Goal: Book appointment/travel/reservation

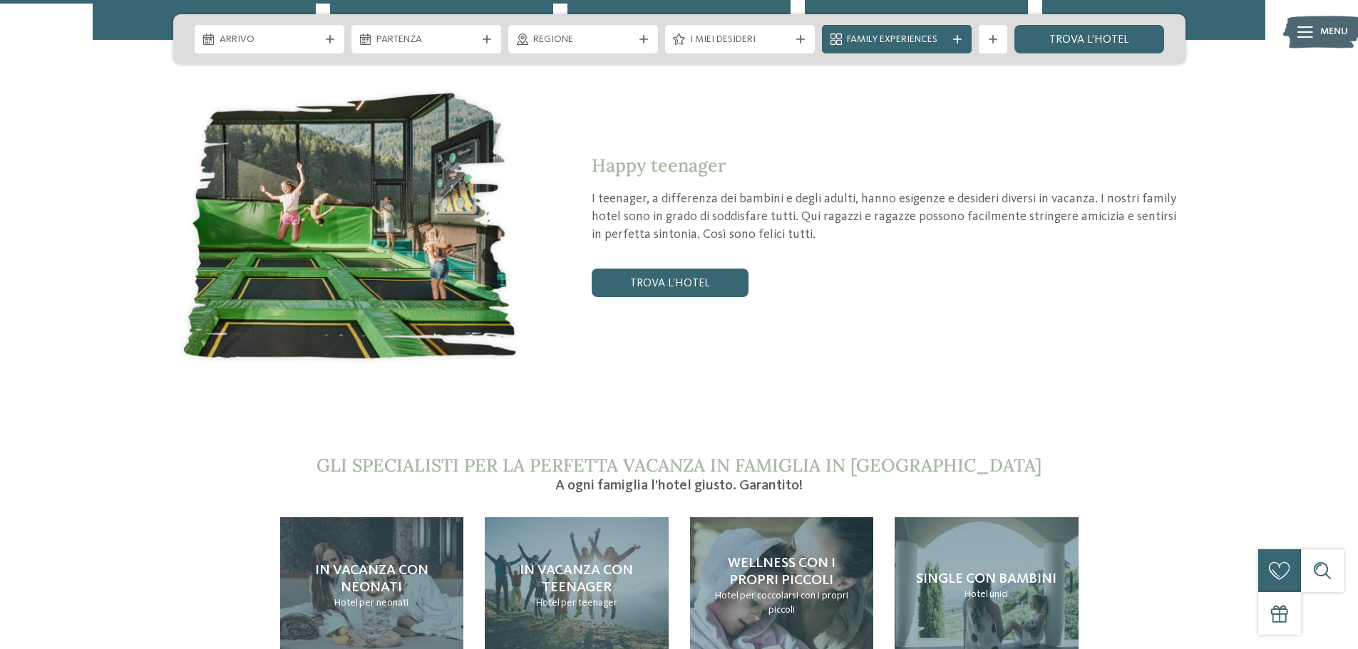
scroll to position [2780, 0]
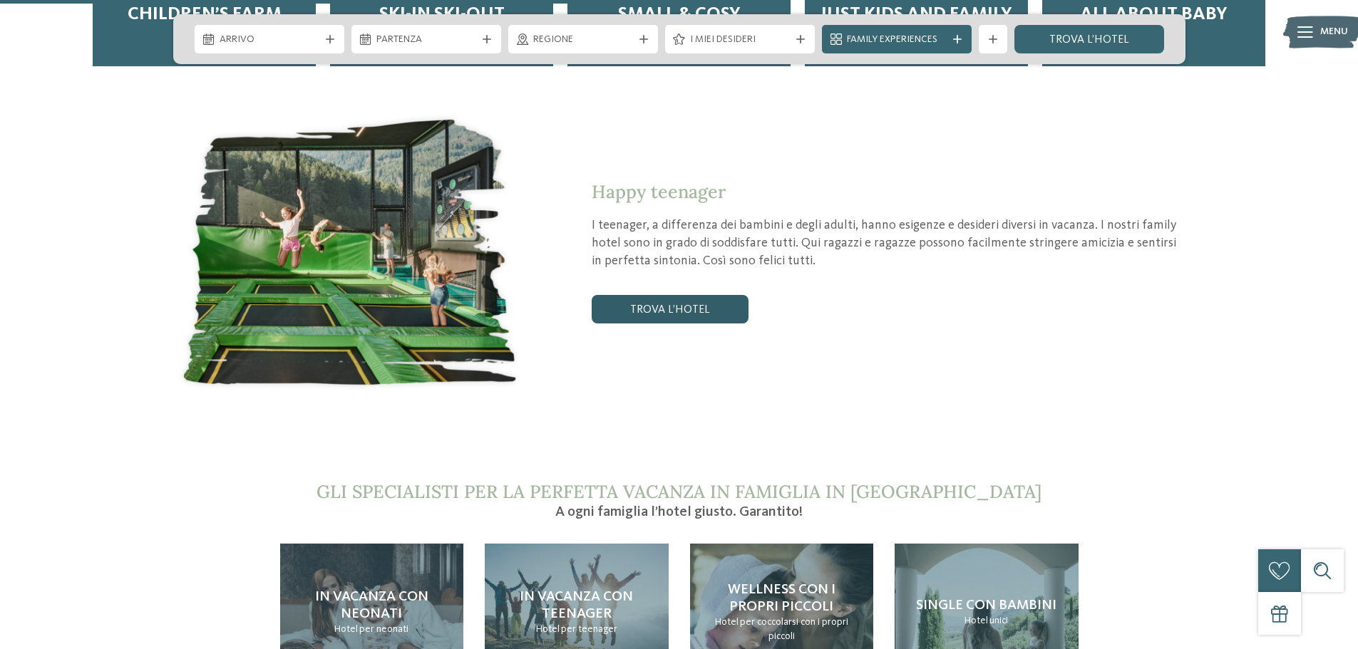
click at [691, 295] on link "trova l’hotel" at bounding box center [670, 309] width 157 height 29
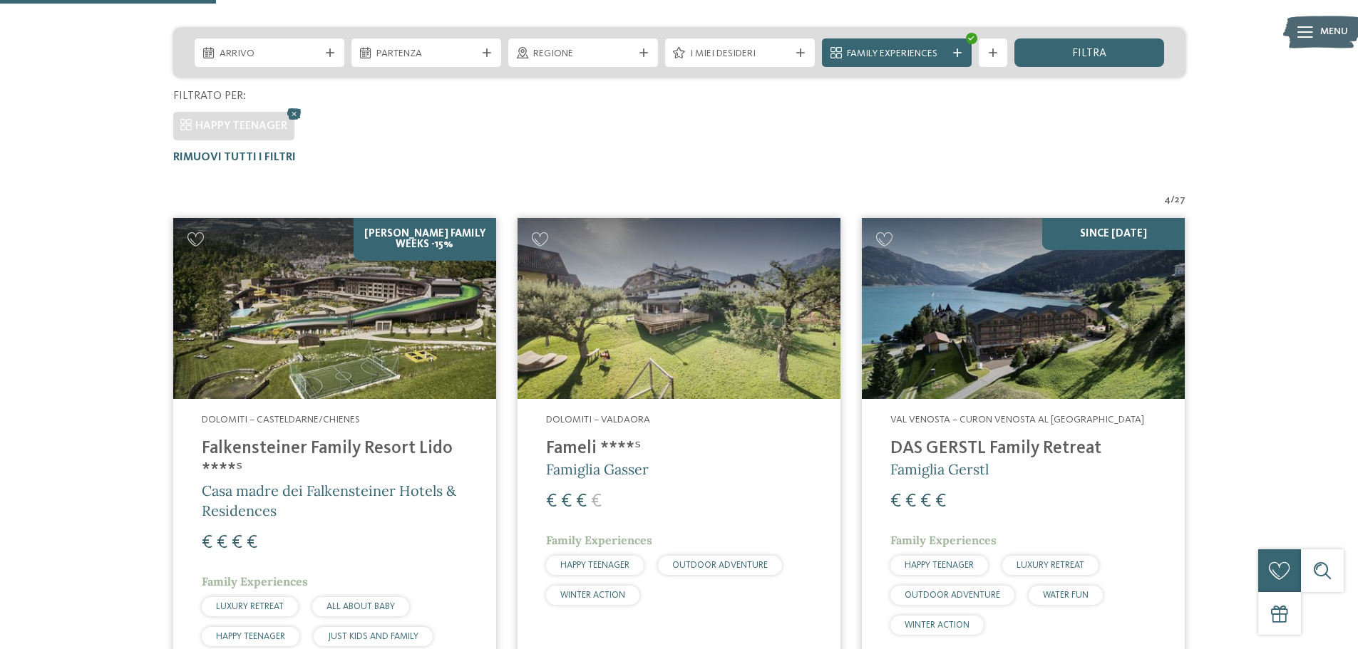
scroll to position [254, 0]
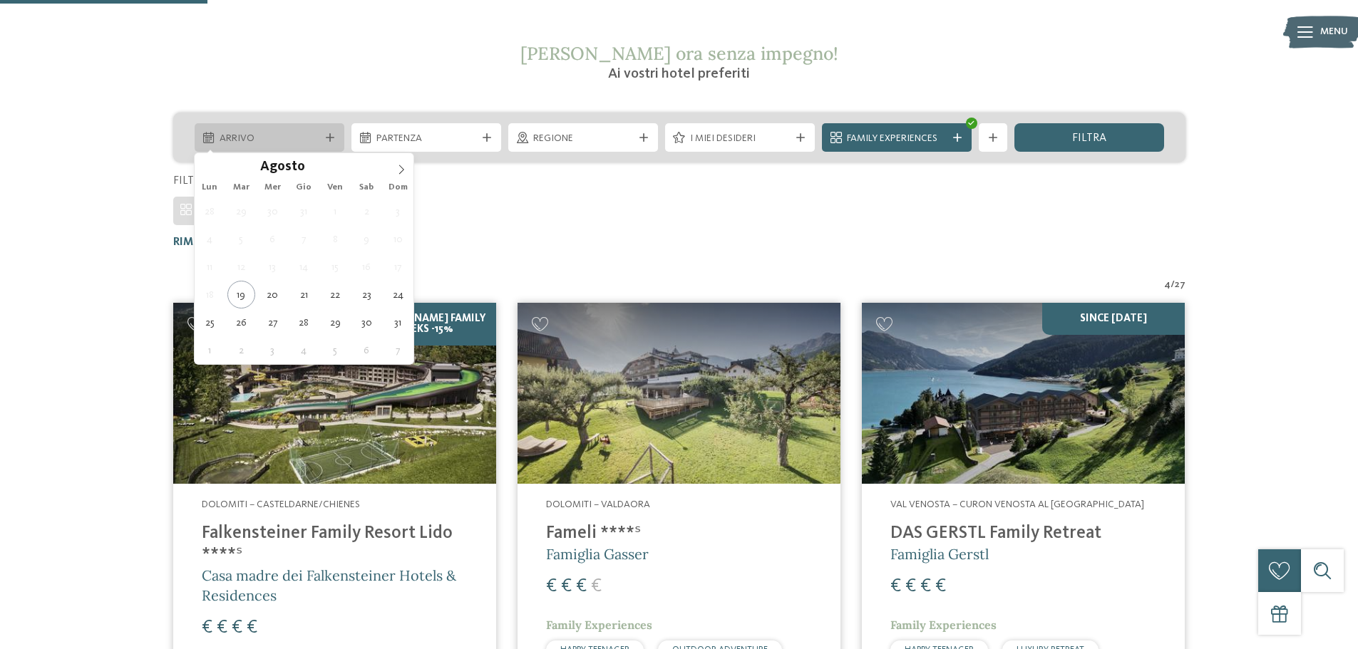
click at [321, 138] on div "Arrivo" at bounding box center [269, 138] width 107 height 16
click at [402, 159] on span at bounding box center [401, 165] width 24 height 24
type div "03.10.2025"
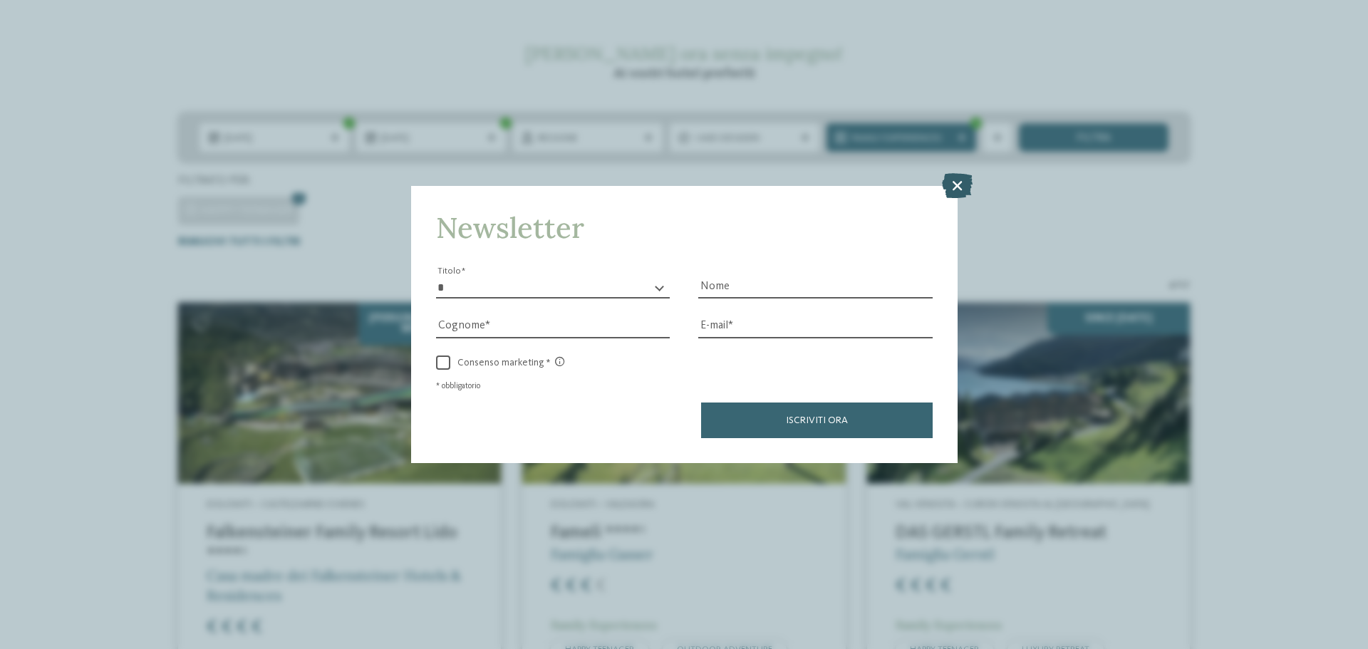
click at [958, 178] on icon at bounding box center [957, 185] width 31 height 25
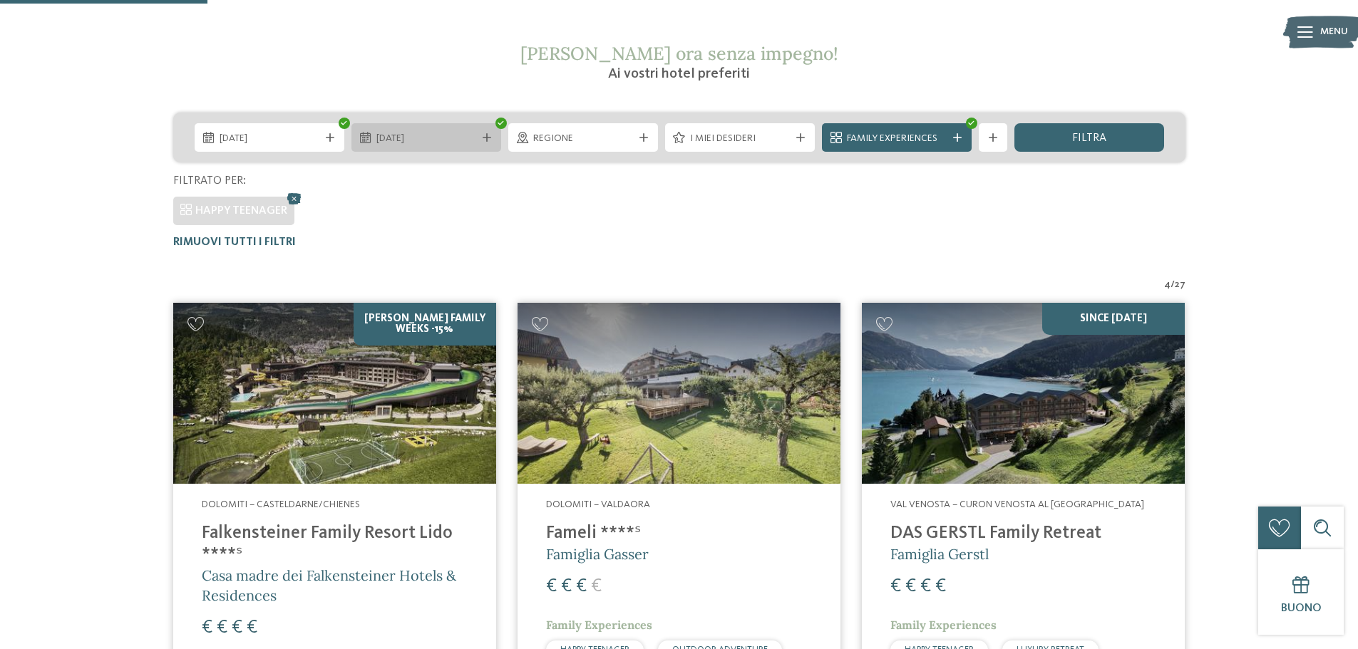
click at [470, 134] on span "03.10.2025" at bounding box center [426, 139] width 100 height 14
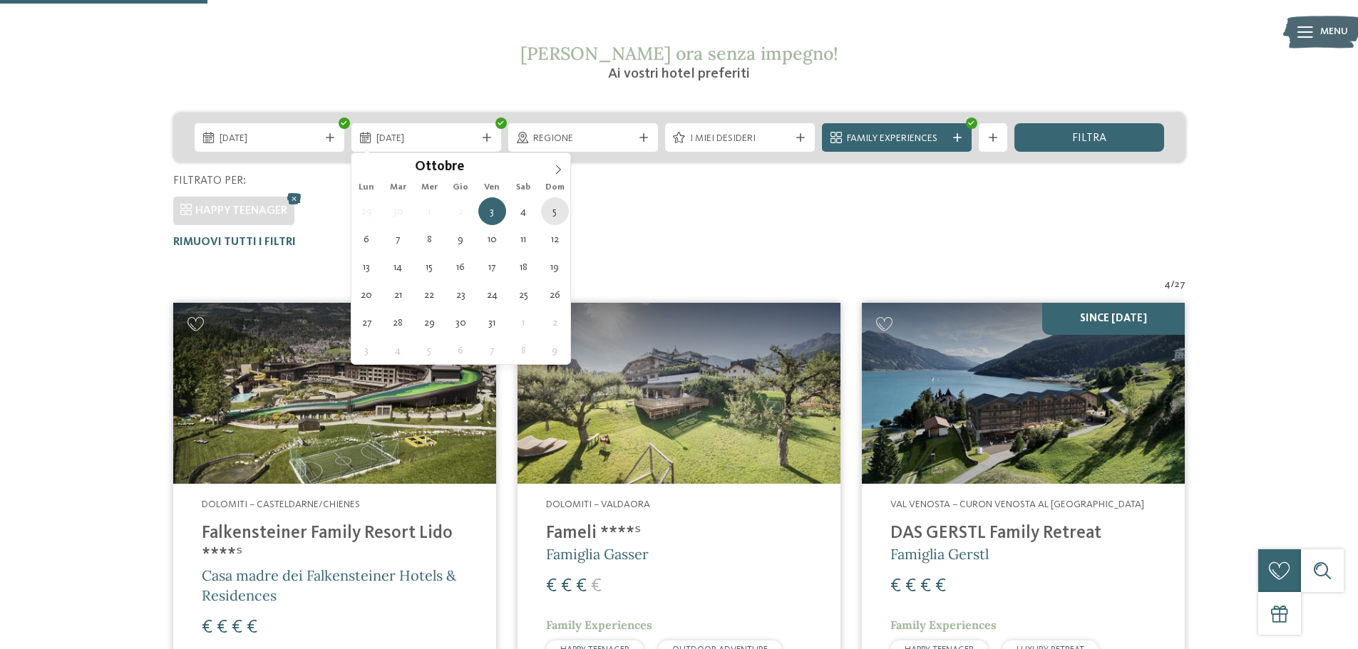
type div "05.10.2025"
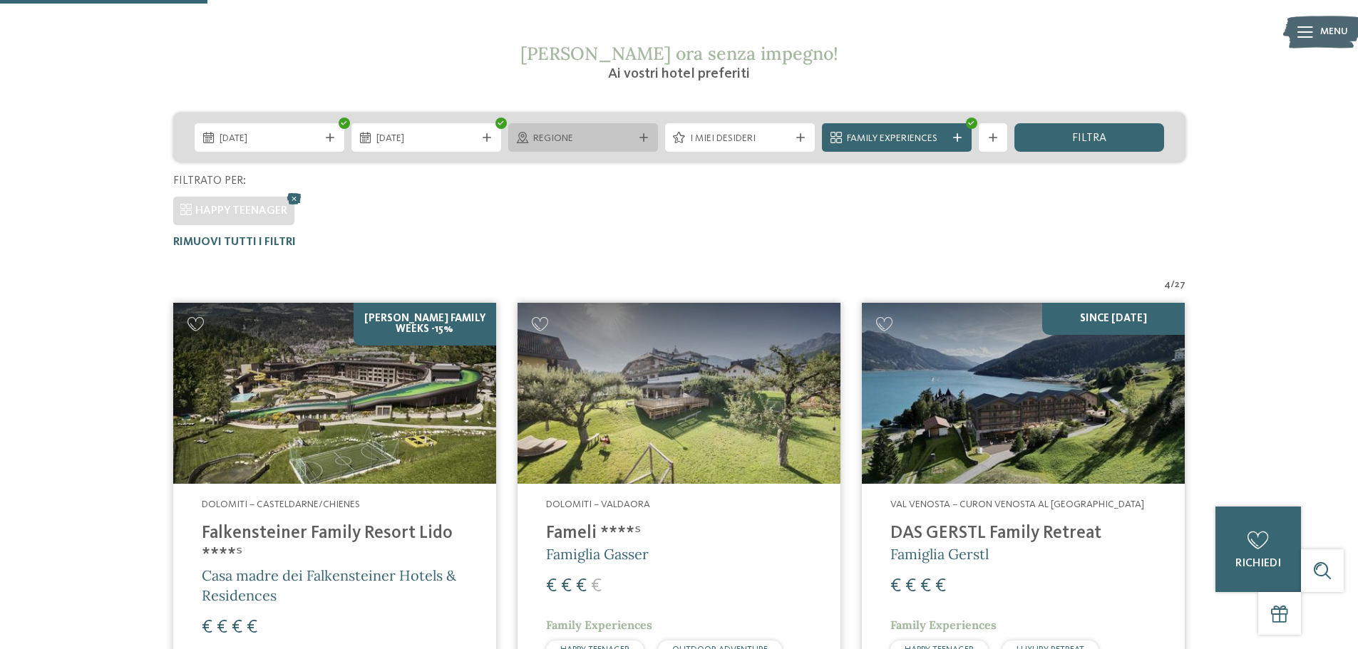
click at [630, 139] on span "Regione" at bounding box center [583, 139] width 100 height 14
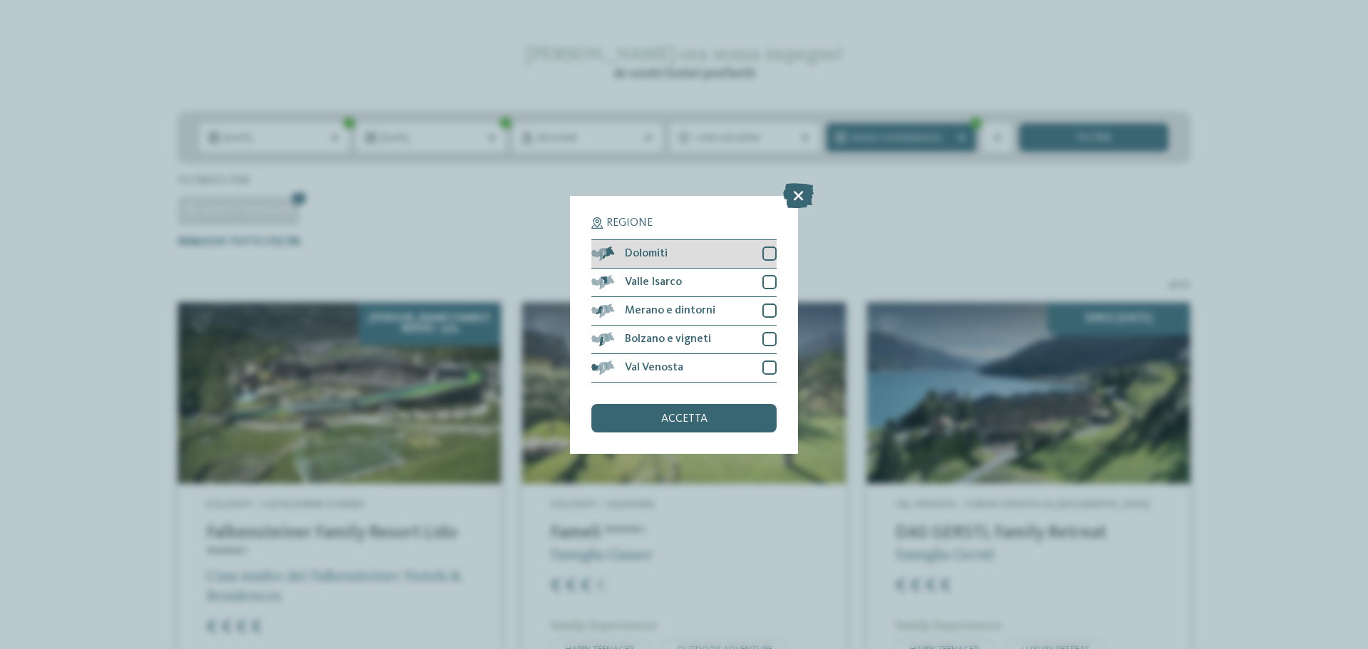
click at [768, 249] on div at bounding box center [770, 254] width 14 height 14
click at [695, 428] on div "accetta" at bounding box center [684, 418] width 185 height 29
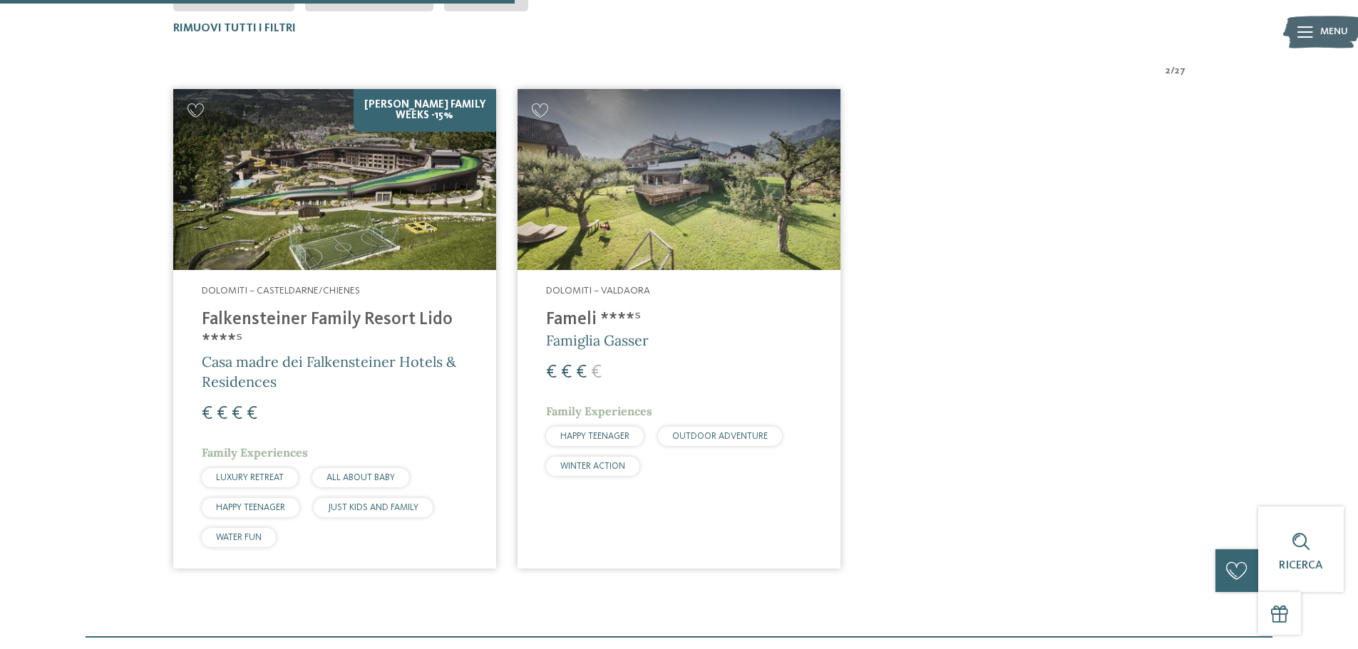
scroll to position [182, 0]
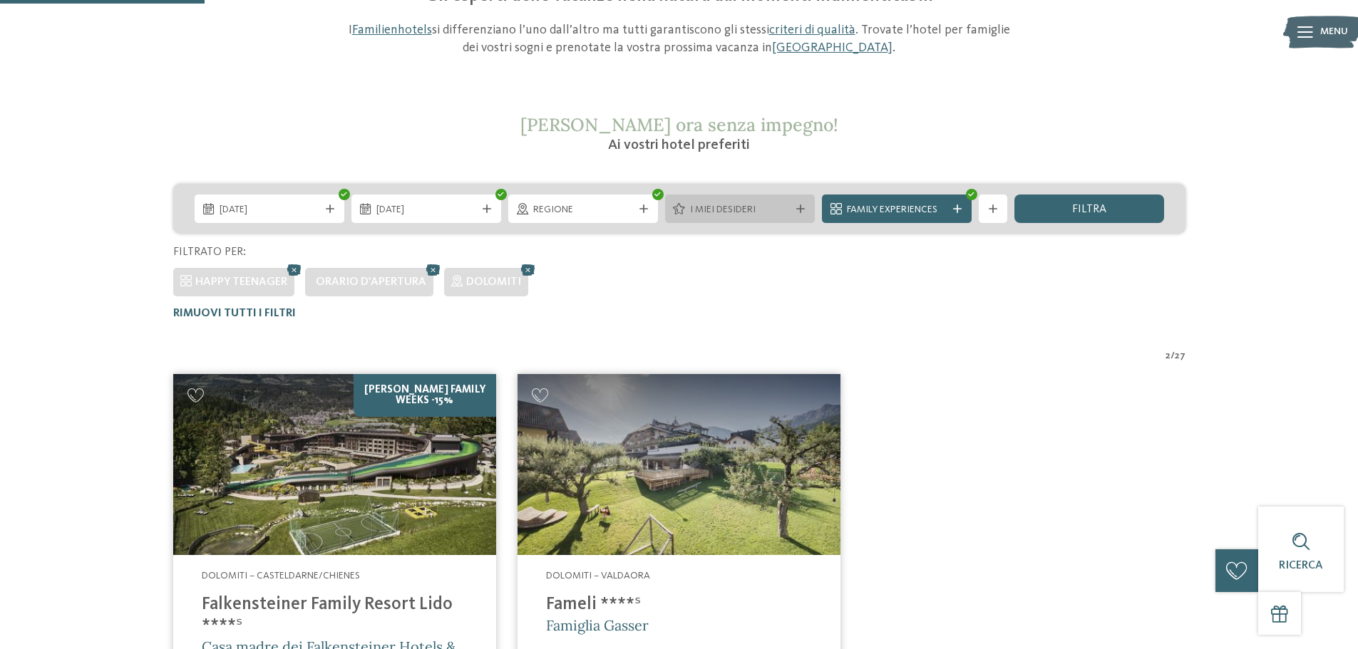
click at [779, 213] on span "I miei desideri" at bounding box center [740, 210] width 100 height 14
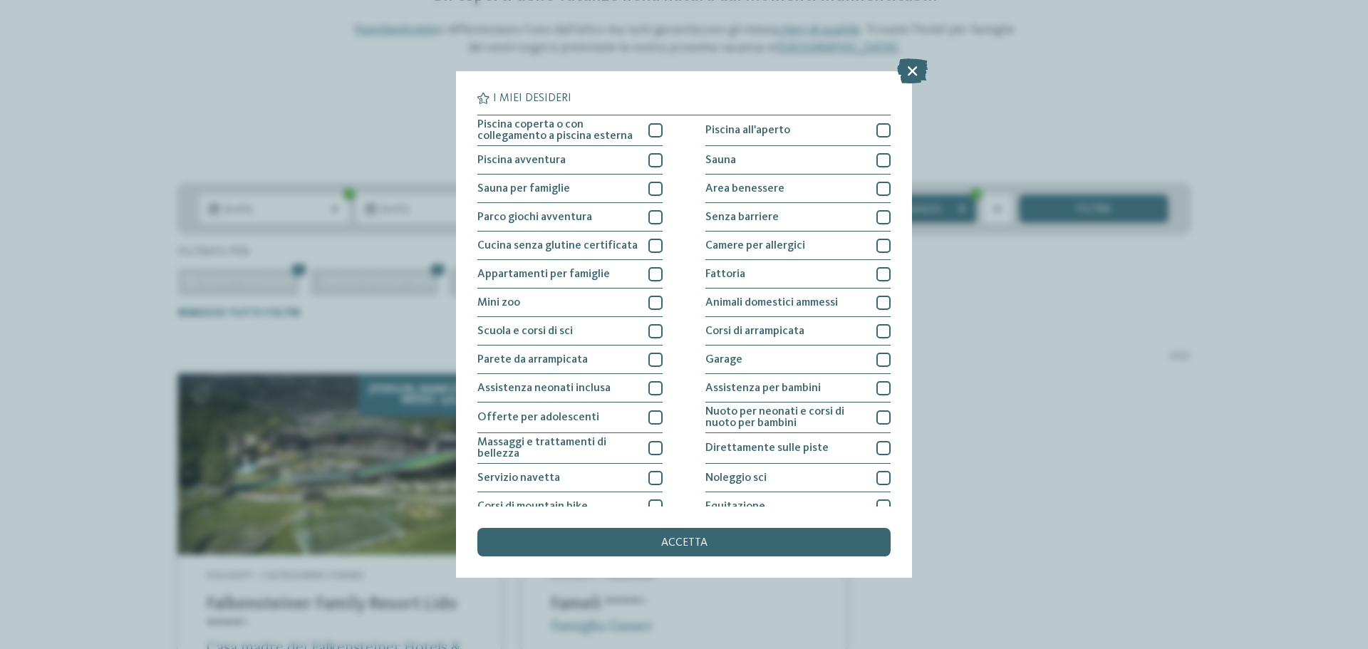
click at [1259, 395] on div "I miei desideri Piscina coperta o con collegamento a piscina esterna Piscina al…" at bounding box center [684, 324] width 1368 height 649
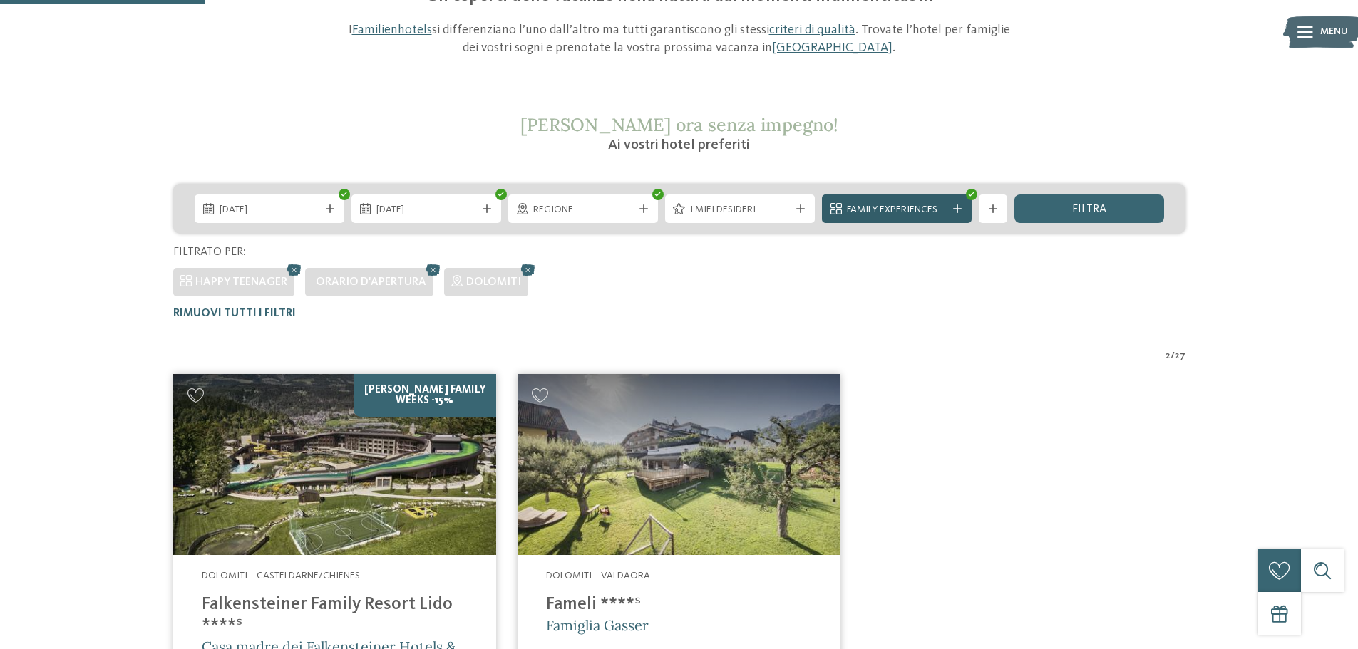
click at [897, 222] on div "Family Experiences" at bounding box center [897, 209] width 150 height 29
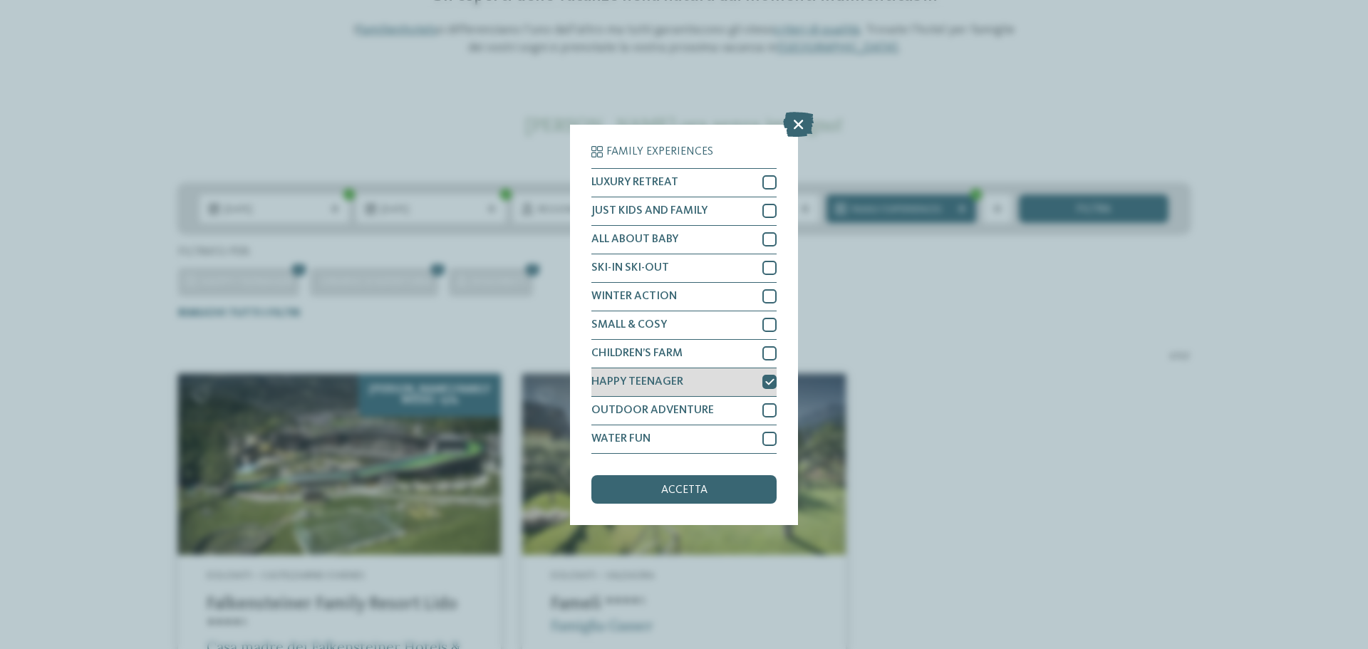
click at [764, 386] on div at bounding box center [770, 382] width 14 height 14
click at [758, 215] on div "JUST KIDS AND FAMILY" at bounding box center [684, 211] width 185 height 29
click at [758, 240] on div "ALL ABOUT BABY" at bounding box center [684, 240] width 185 height 29
click at [666, 359] on div "CHILDREN’S FARM" at bounding box center [684, 354] width 185 height 29
click at [676, 501] on div "accetta" at bounding box center [684, 489] width 185 height 29
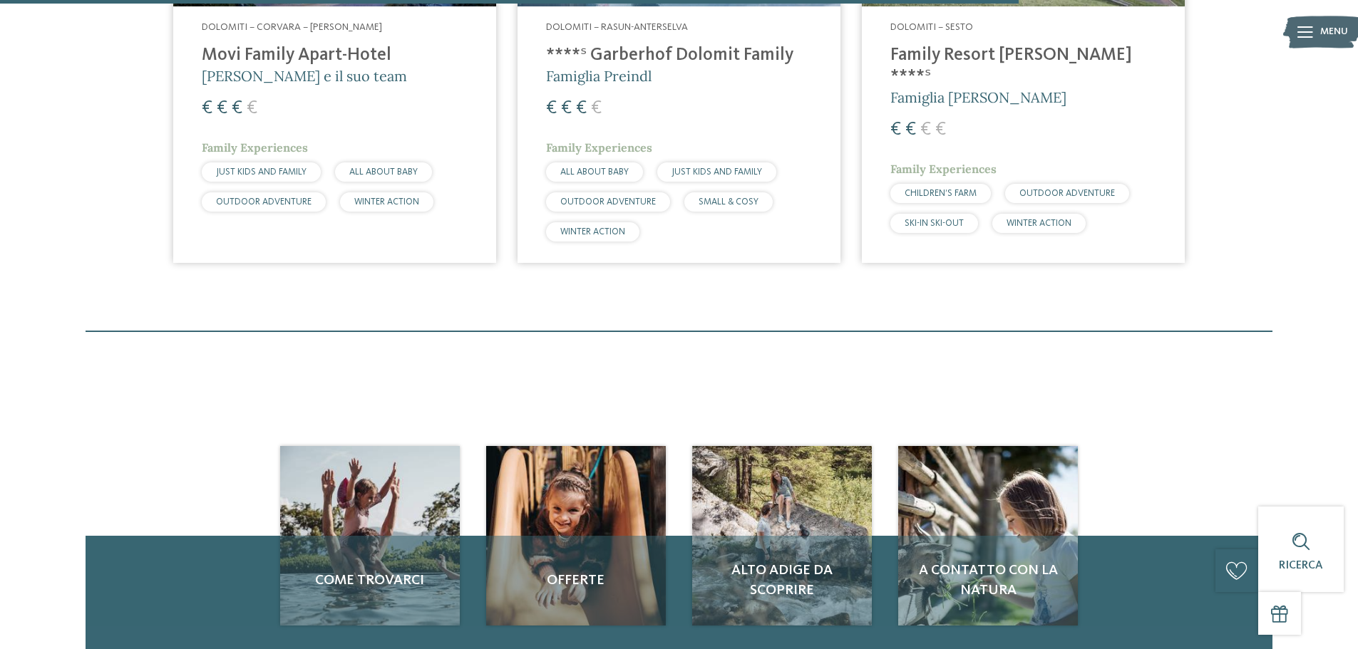
scroll to position [1252, 0]
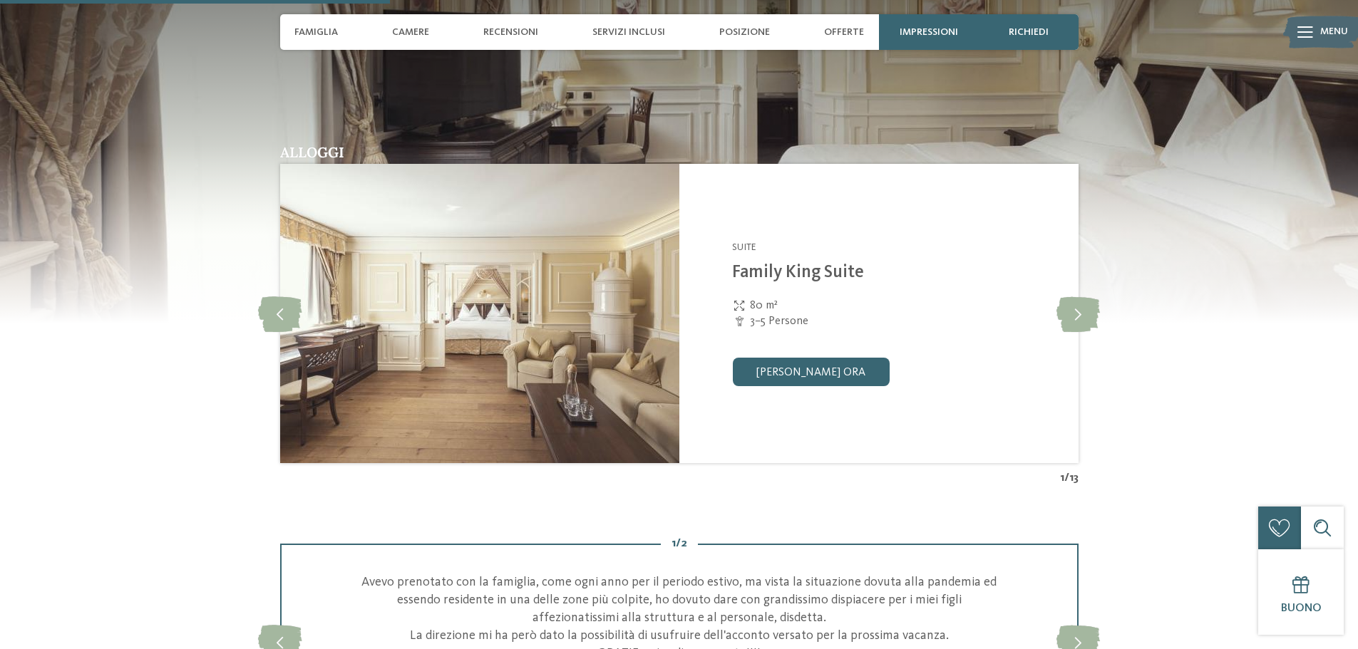
scroll to position [1425, 0]
click at [1088, 314] on icon at bounding box center [1077, 314] width 43 height 36
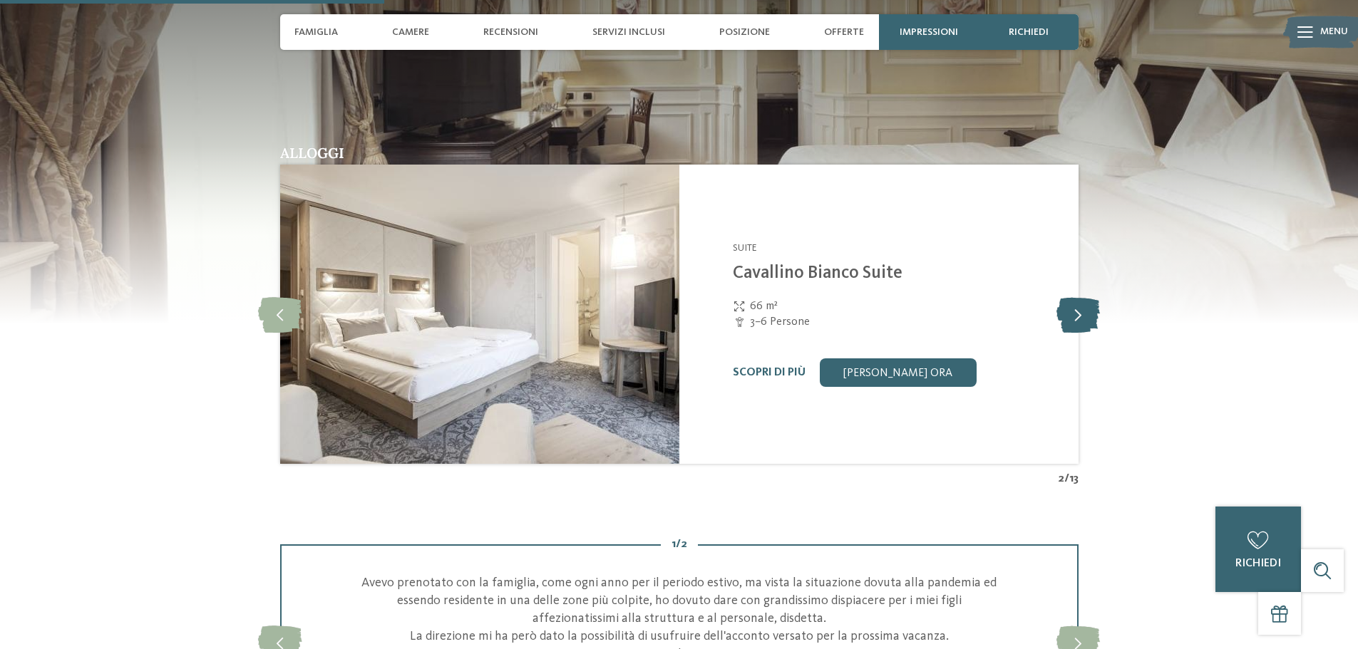
click at [1088, 314] on icon at bounding box center [1077, 314] width 43 height 36
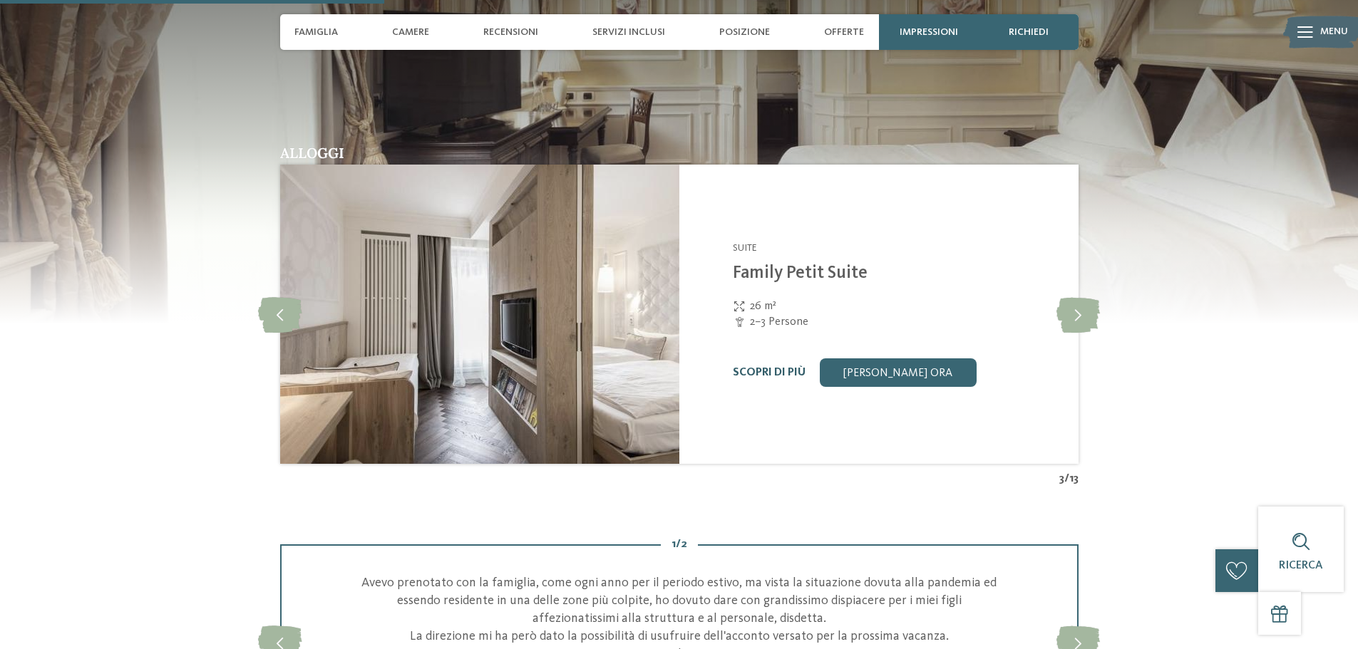
click at [765, 374] on link "Scopri di più" at bounding box center [769, 372] width 73 height 11
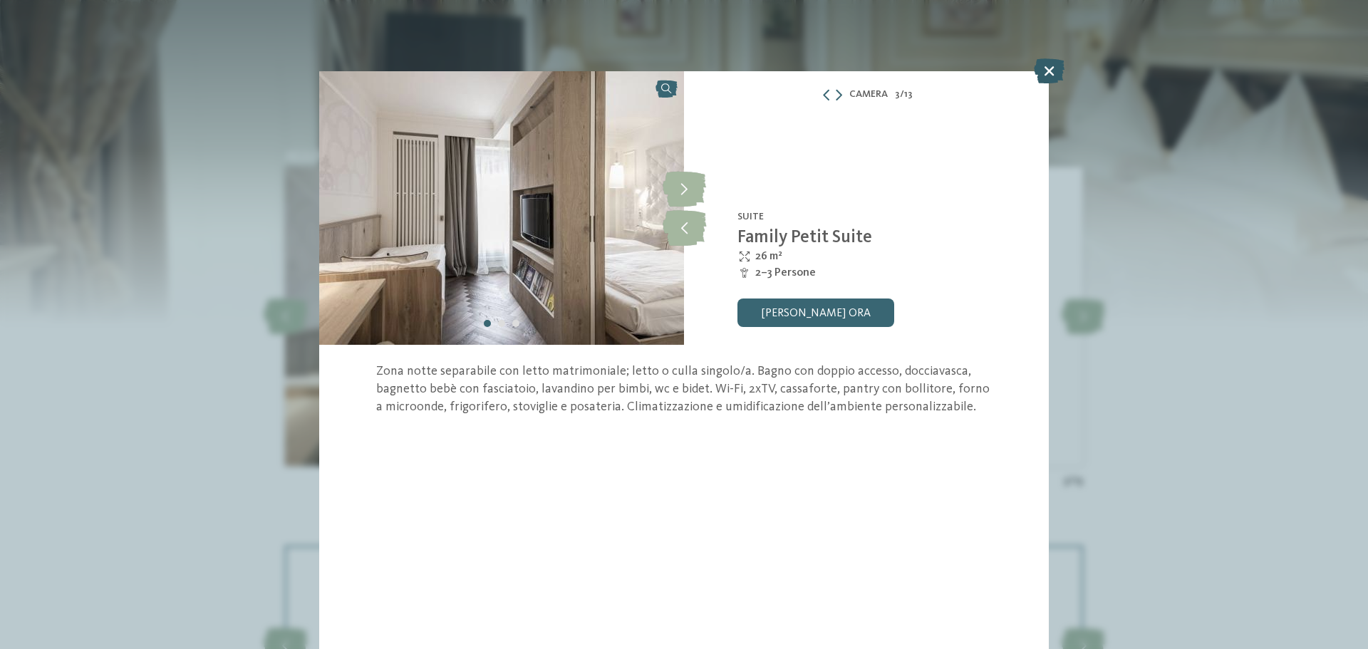
click at [1048, 72] on icon at bounding box center [1049, 70] width 31 height 25
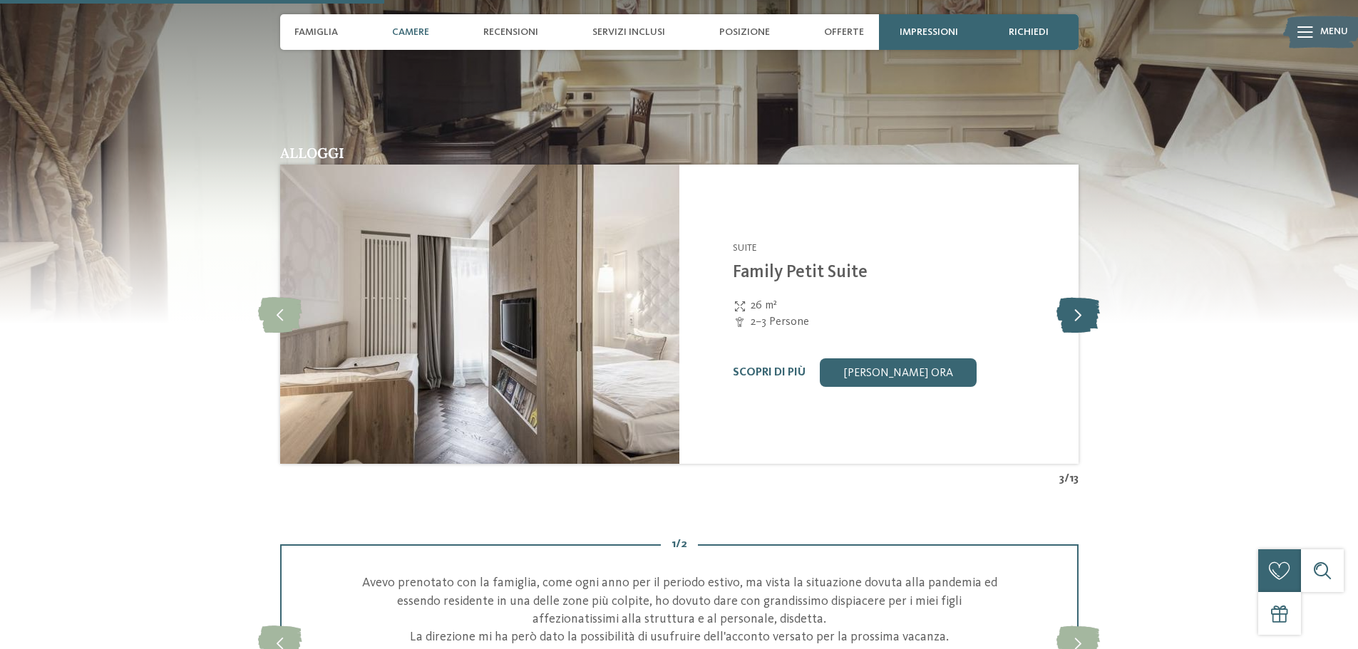
click at [1085, 301] on icon at bounding box center [1077, 314] width 43 height 36
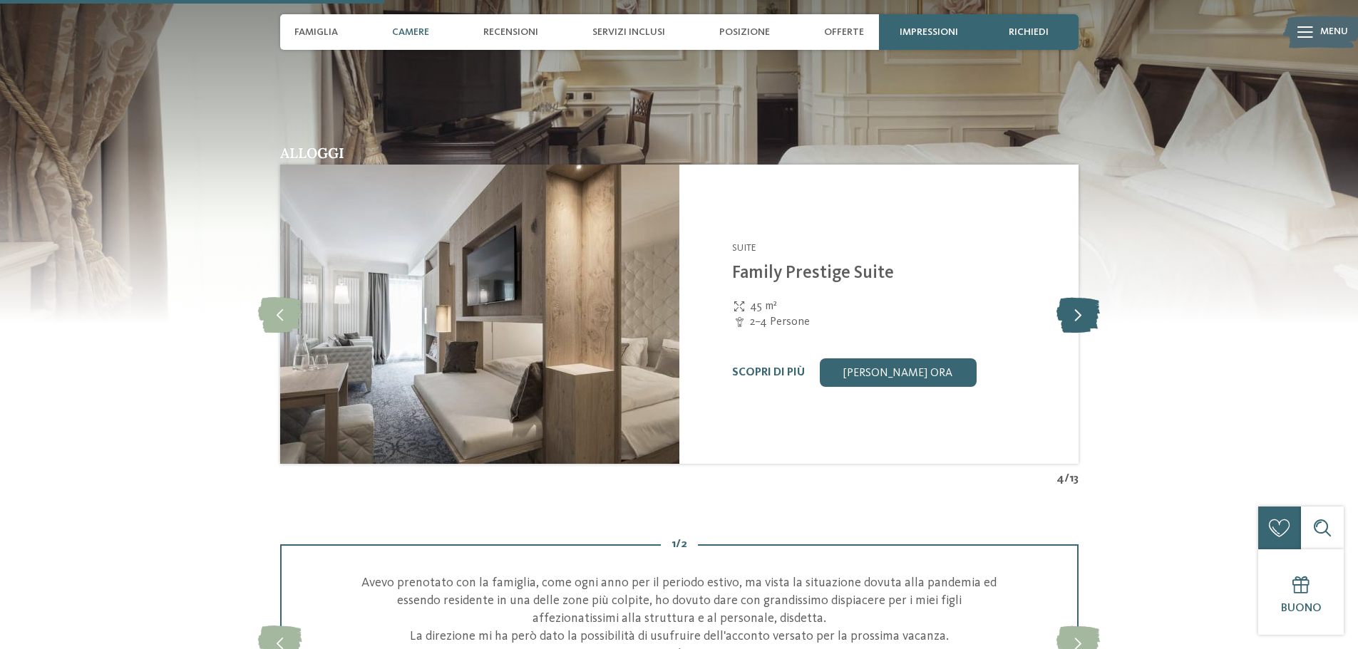
click at [1085, 301] on icon at bounding box center [1077, 314] width 43 height 36
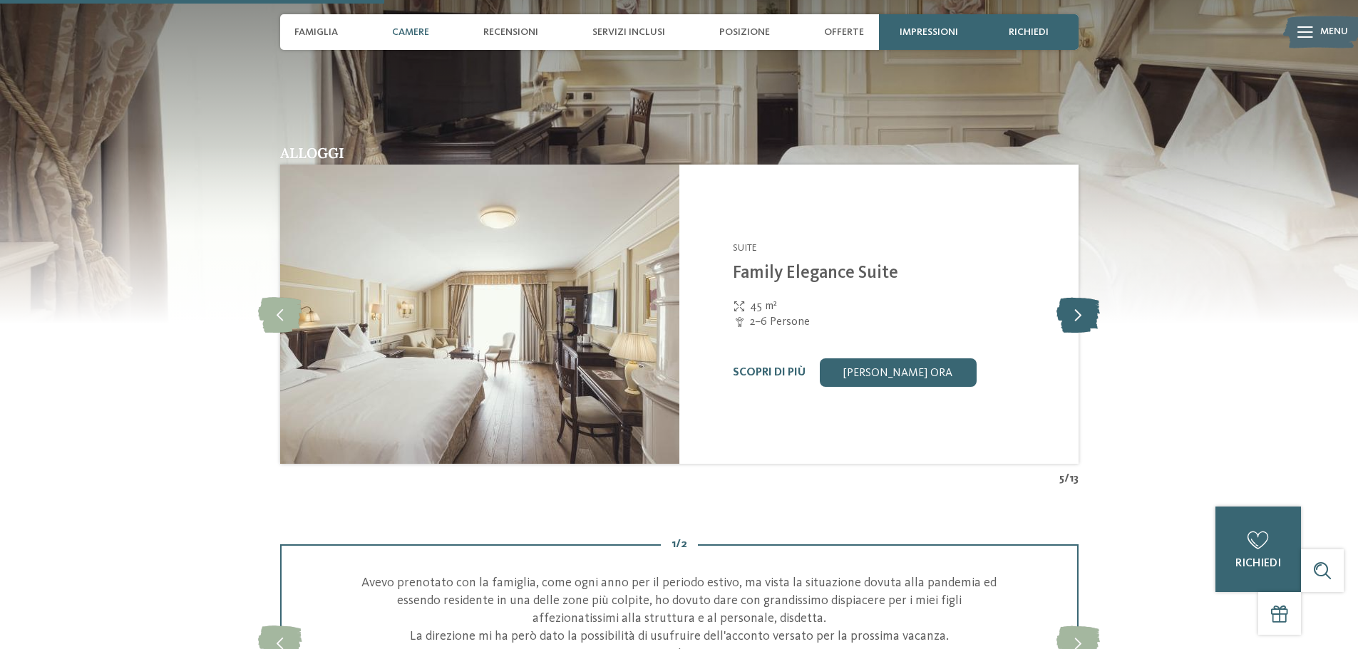
click at [1085, 301] on icon at bounding box center [1077, 314] width 43 height 36
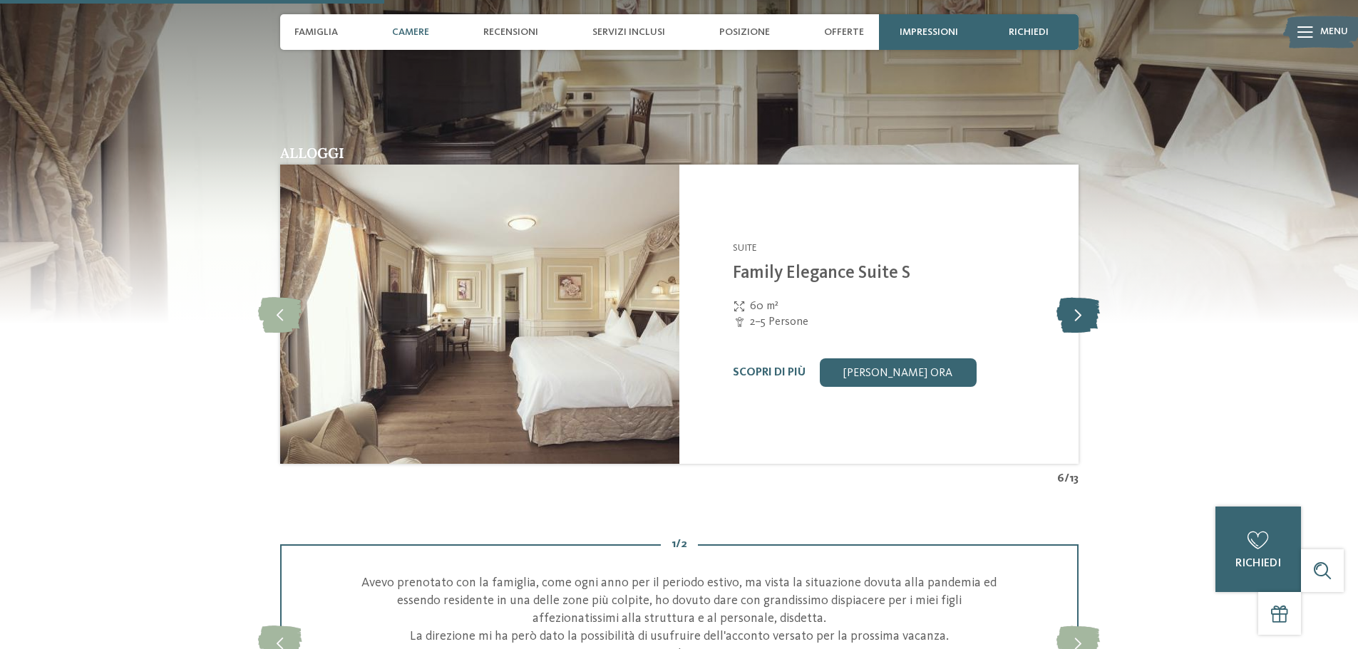
click at [1085, 301] on icon at bounding box center [1077, 314] width 43 height 36
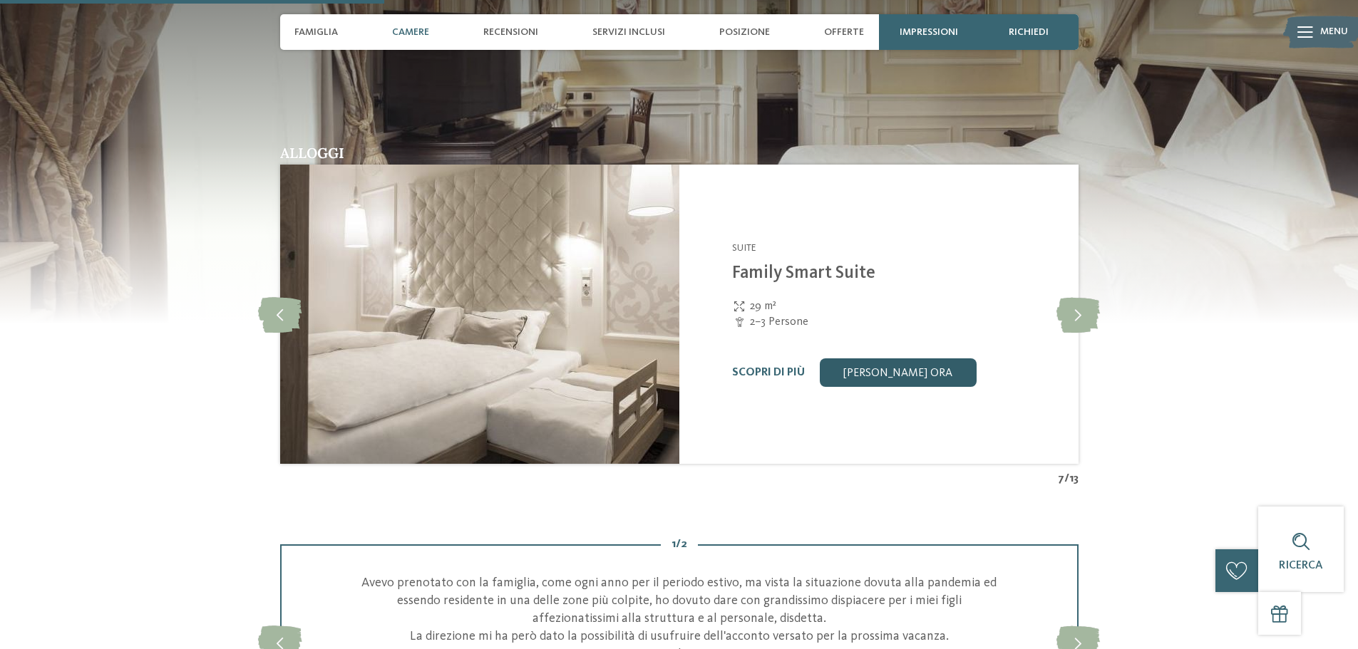
click at [917, 375] on link "[PERSON_NAME] ora" at bounding box center [897, 372] width 157 height 29
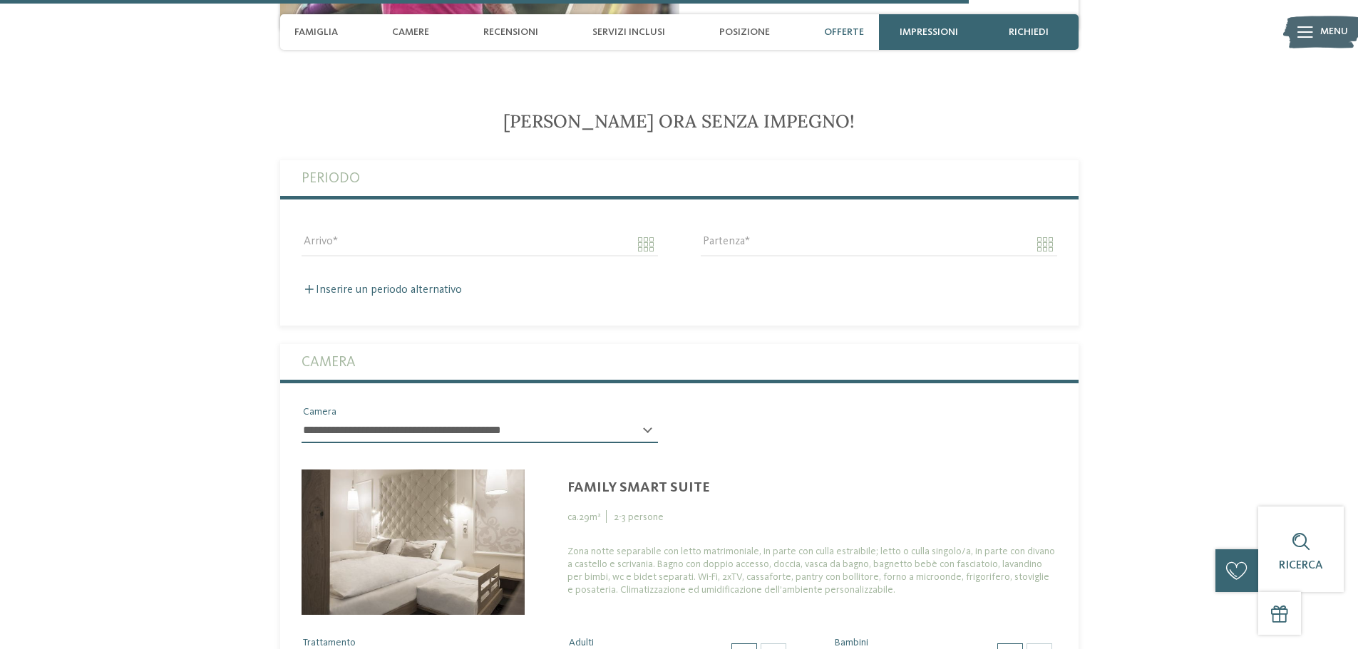
scroll to position [3719, 0]
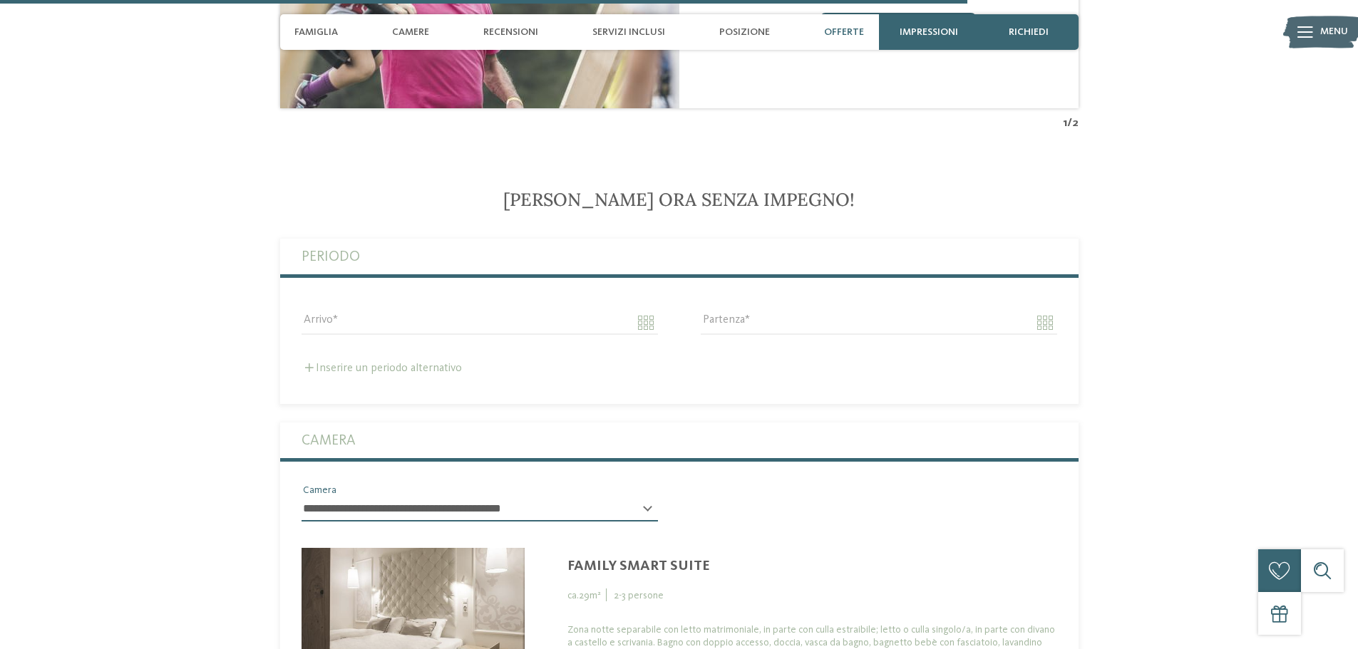
click at [379, 363] on label "Inserire un periodo alternativo" at bounding box center [381, 368] width 160 height 11
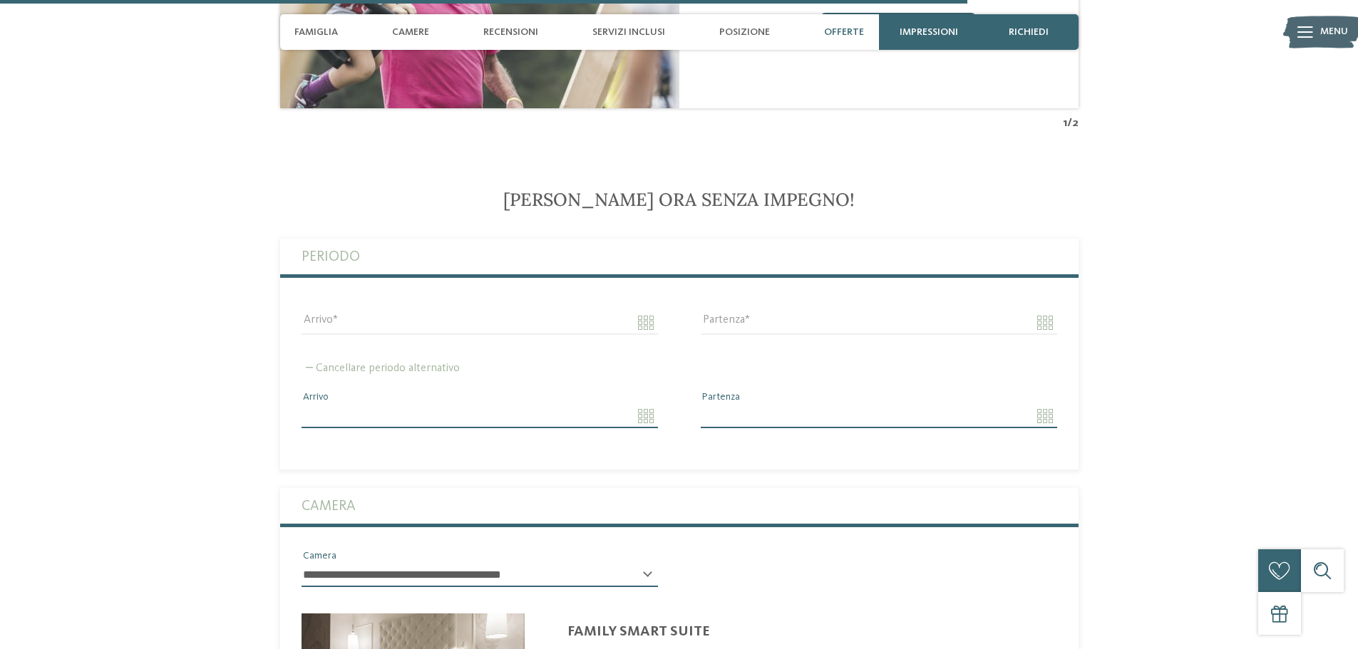
click at [379, 363] on label "Cancellare periodo alternativo" at bounding box center [380, 368] width 158 height 11
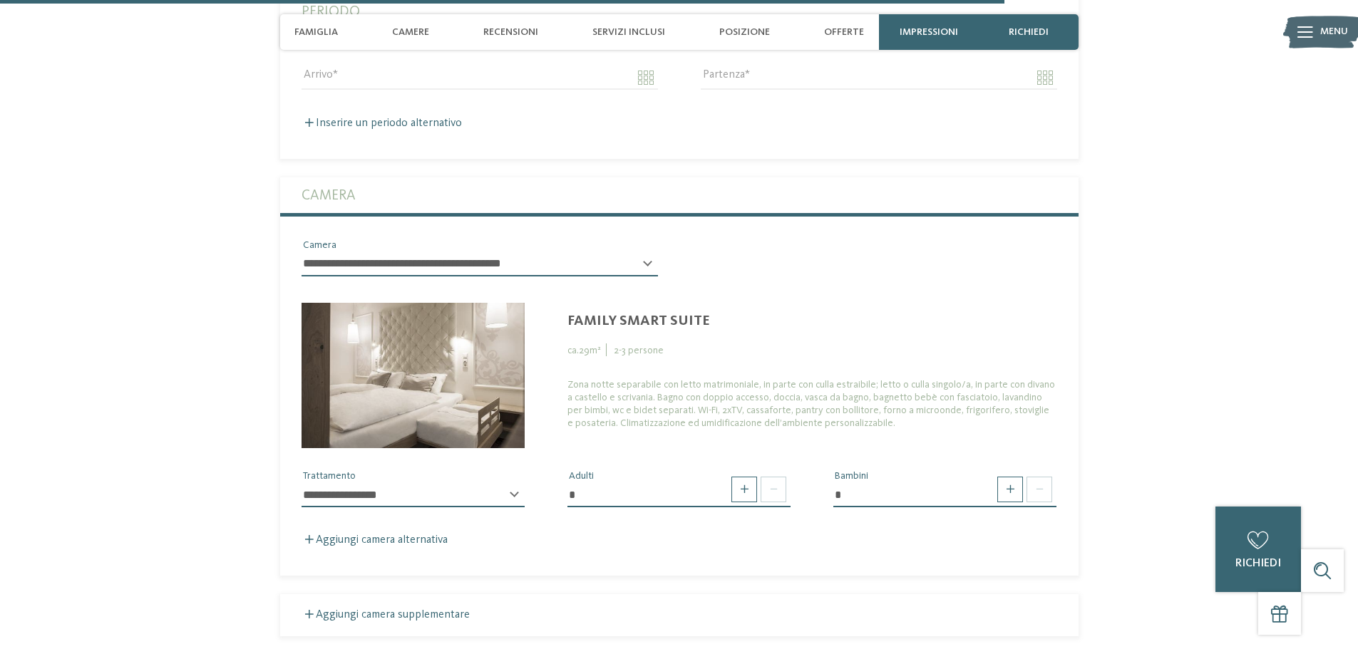
scroll to position [3861, 0]
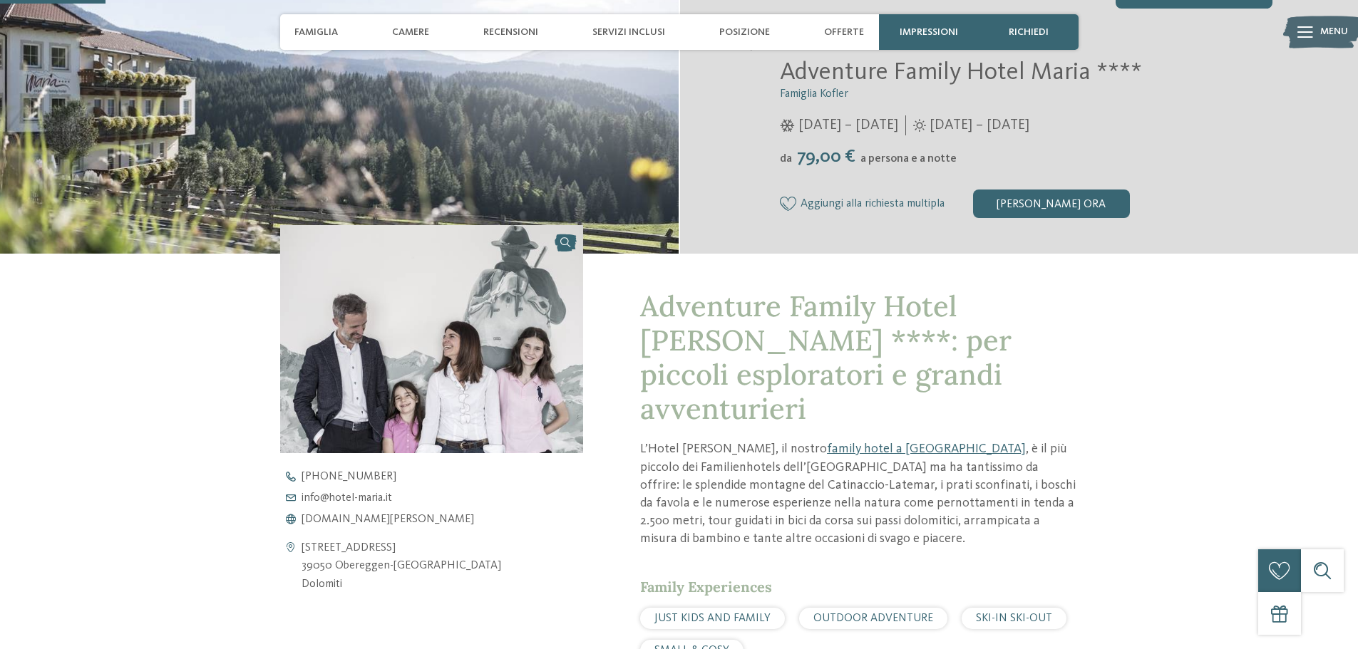
scroll to position [356, 0]
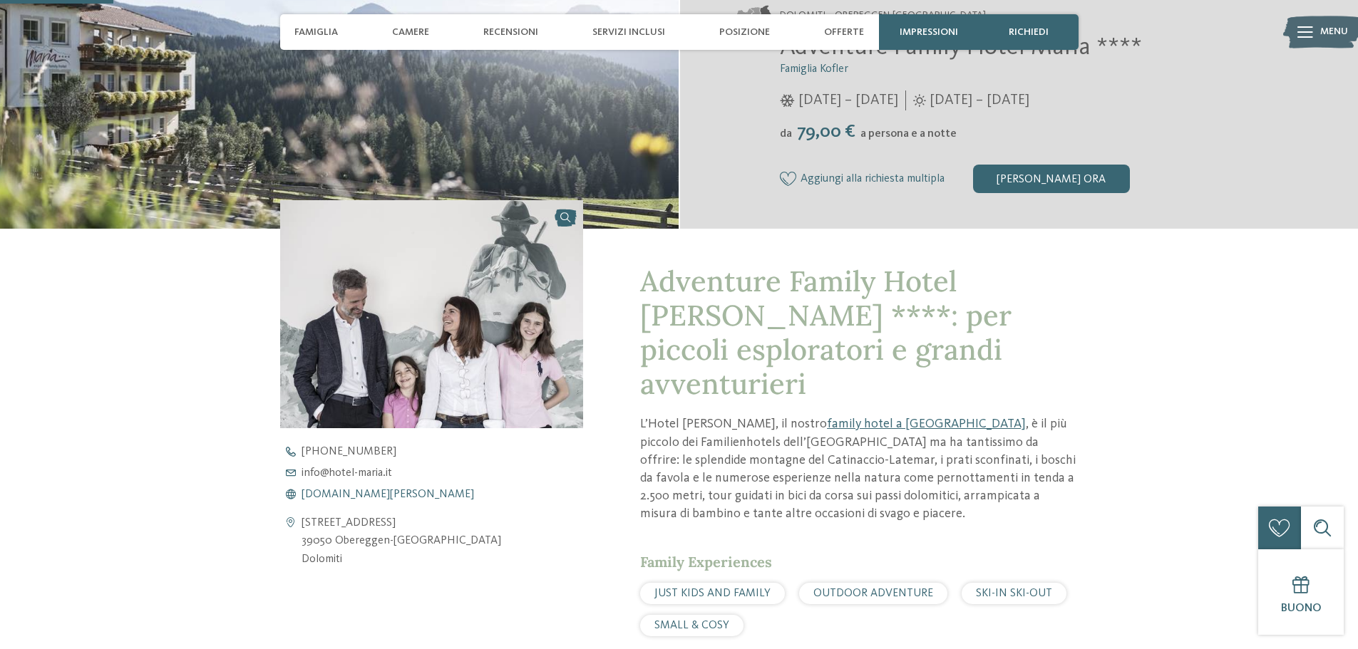
click at [344, 492] on span "[DOMAIN_NAME][PERSON_NAME]" at bounding box center [387, 494] width 172 height 11
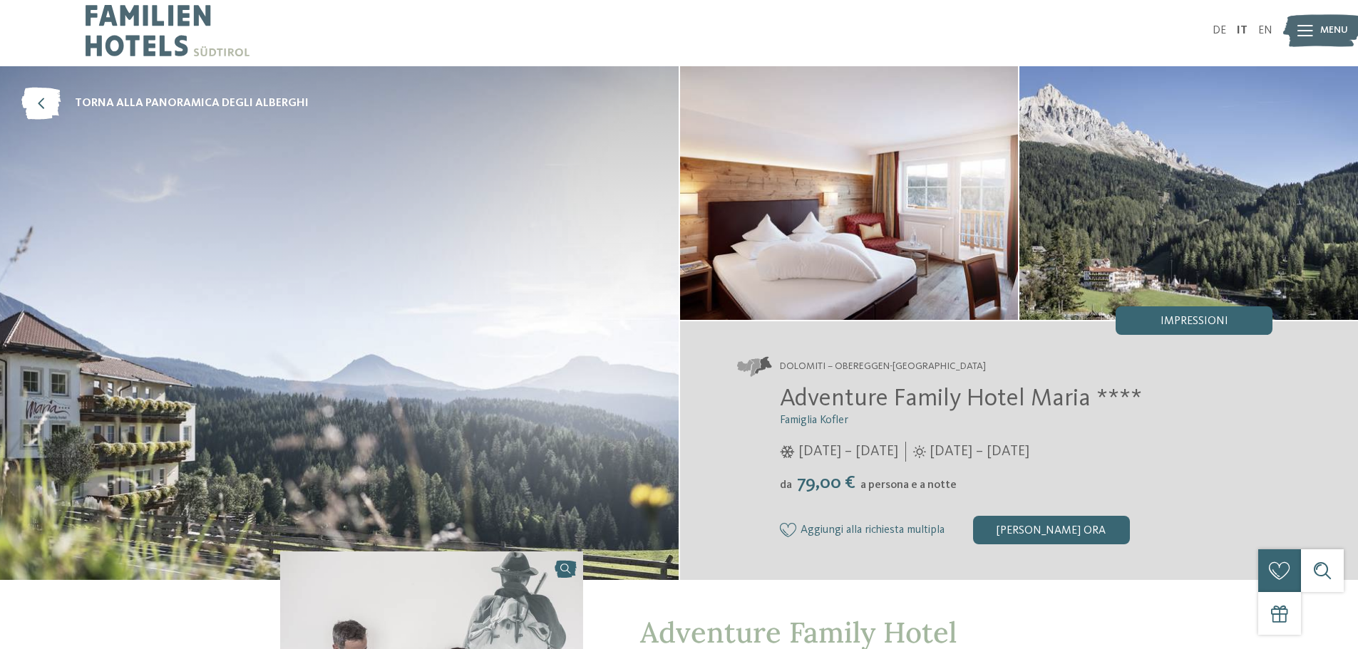
scroll to position [0, 0]
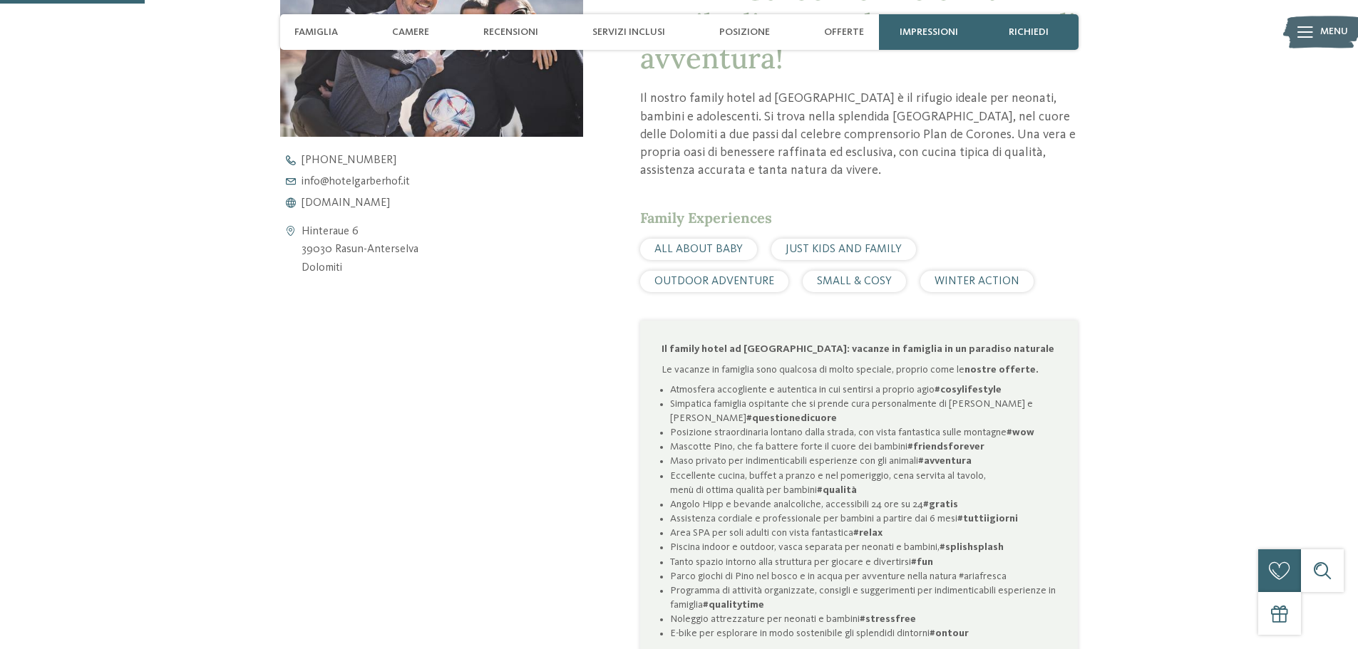
scroll to position [570, 0]
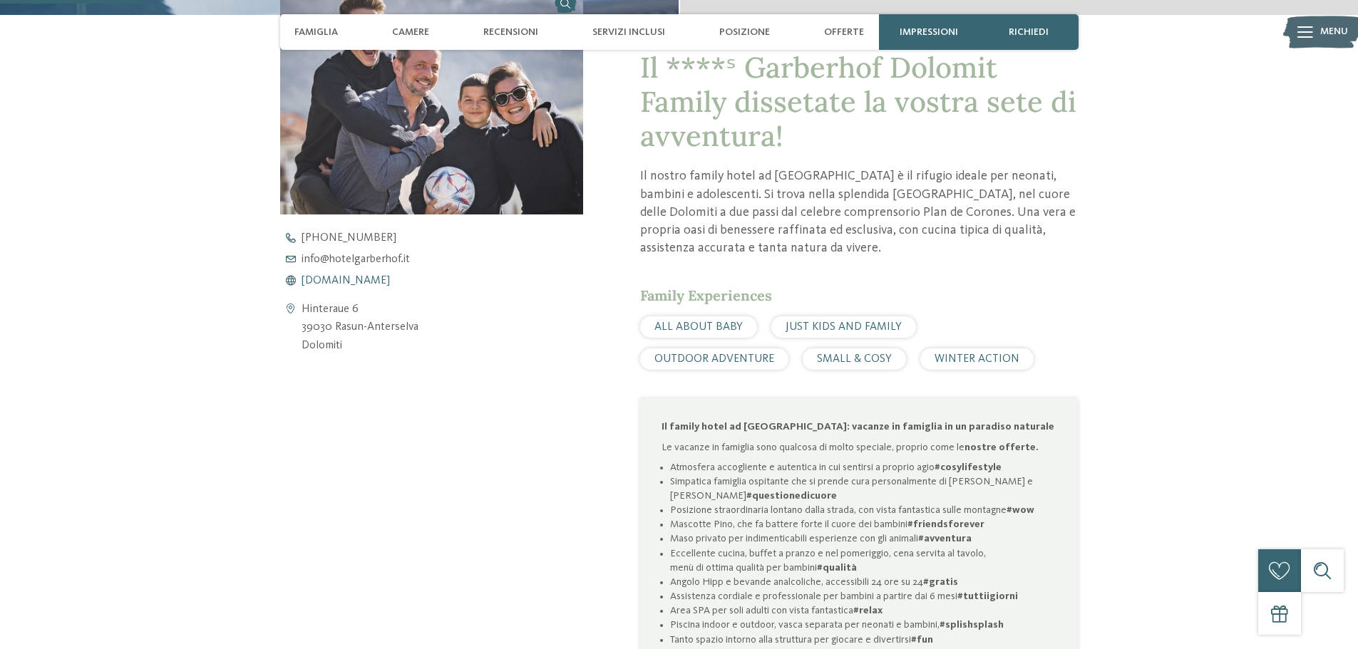
click at [336, 278] on span "www.hotelgarberhof.it" at bounding box center [345, 280] width 88 height 11
